Goal: Task Accomplishment & Management: Use online tool/utility

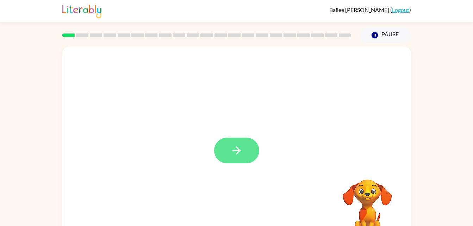
click at [246, 149] on button "button" at bounding box center [236, 151] width 45 height 26
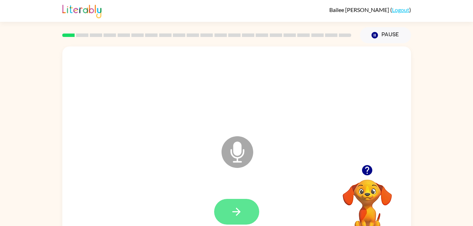
click at [221, 214] on button "button" at bounding box center [236, 212] width 45 height 26
click at [242, 156] on icon "Microphone The Microphone is here when it is your turn to talk" at bounding box center [273, 161] width 106 height 53
click at [238, 157] on icon at bounding box center [238, 152] width 32 height 32
click at [242, 155] on icon "Microphone The Microphone is here when it is your turn to talk" at bounding box center [273, 161] width 106 height 53
click at [360, 169] on button "button" at bounding box center [367, 170] width 18 height 18
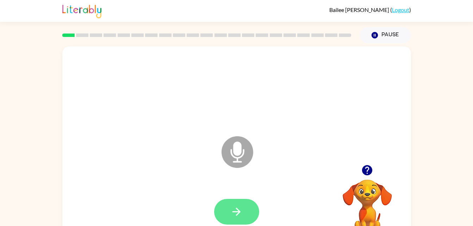
click at [252, 213] on button "button" at bounding box center [236, 212] width 45 height 26
click at [6, 156] on div "Microphone The Microphone is here when it is your turn to talk Your browser mus…" at bounding box center [236, 145] width 473 height 204
click at [236, 202] on button "button" at bounding box center [236, 212] width 45 height 26
click at [235, 206] on icon "button" at bounding box center [236, 212] width 12 height 12
click at [244, 210] on button "button" at bounding box center [236, 212] width 45 height 26
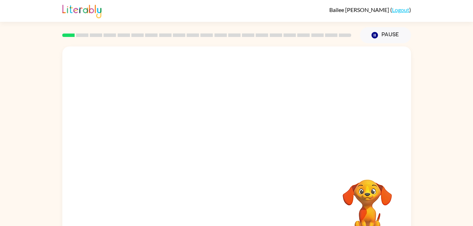
click at [0, 207] on div "Your browser must support playing .mp4 files to use Literably. Please try using…" at bounding box center [236, 145] width 473 height 204
click at [5, 216] on div "Your browser must support playing .mp4 files to use Literably. Please try using…" at bounding box center [236, 145] width 473 height 204
click at [7, 217] on div "Your browser must support playing .mp4 files to use Literably. Please try using…" at bounding box center [236, 145] width 473 height 204
click at [8, 220] on div "Your browser must support playing .mp4 files to use Literably. Please try using…" at bounding box center [236, 145] width 473 height 204
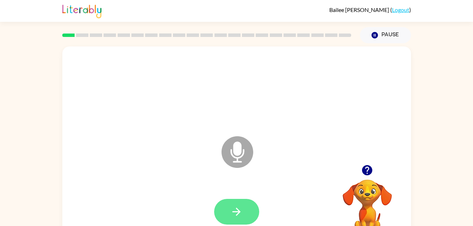
click at [238, 208] on icon "button" at bounding box center [236, 212] width 12 height 12
click at [223, 114] on div at bounding box center [236, 90] width 335 height 58
click at [237, 214] on icon "button" at bounding box center [236, 212] width 8 height 8
click at [230, 212] on button "button" at bounding box center [236, 212] width 45 height 26
click at [237, 217] on icon "button" at bounding box center [236, 212] width 12 height 12
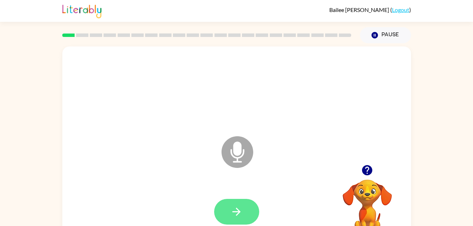
click at [242, 216] on icon "button" at bounding box center [236, 212] width 12 height 12
click at [364, 170] on icon "button" at bounding box center [367, 170] width 10 height 10
click at [258, 205] on div at bounding box center [236, 212] width 45 height 26
click at [237, 209] on icon "button" at bounding box center [236, 212] width 8 height 8
click at [226, 207] on button "button" at bounding box center [236, 212] width 45 height 26
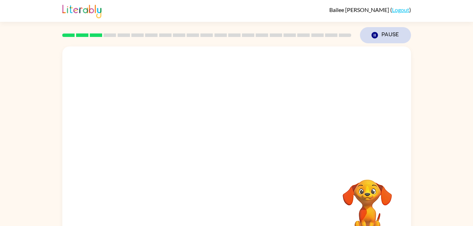
click at [371, 32] on icon "Pause" at bounding box center [375, 35] width 8 height 8
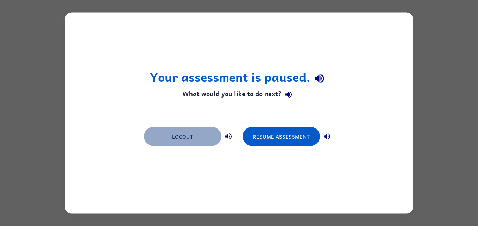
click at [180, 135] on button "Logout" at bounding box center [182, 136] width 77 height 19
